Goal: Navigation & Orientation: Find specific page/section

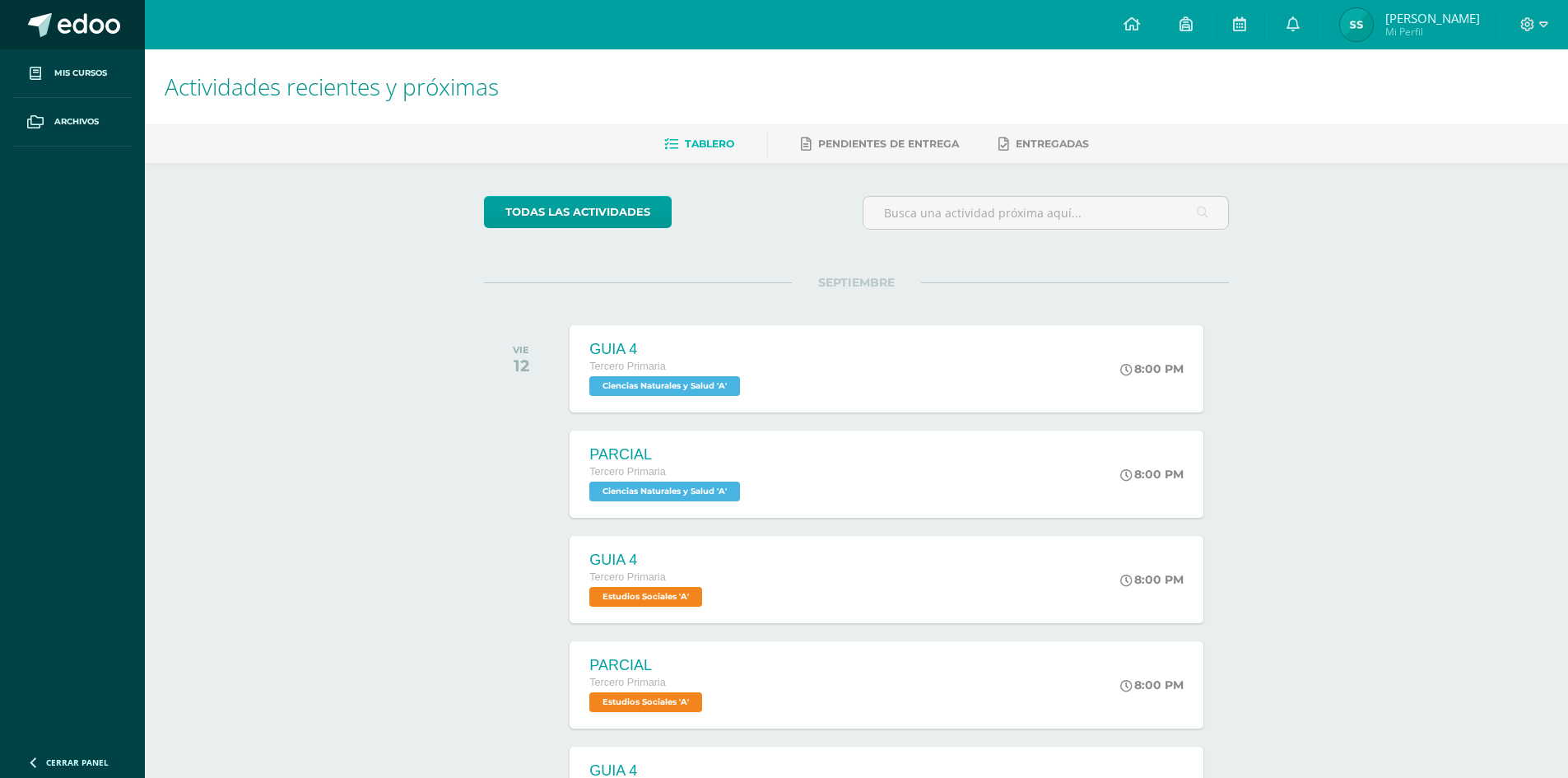
click at [68, 37] on span at bounding box center [88, 26] width 63 height 25
